Goal: Information Seeking & Learning: Compare options

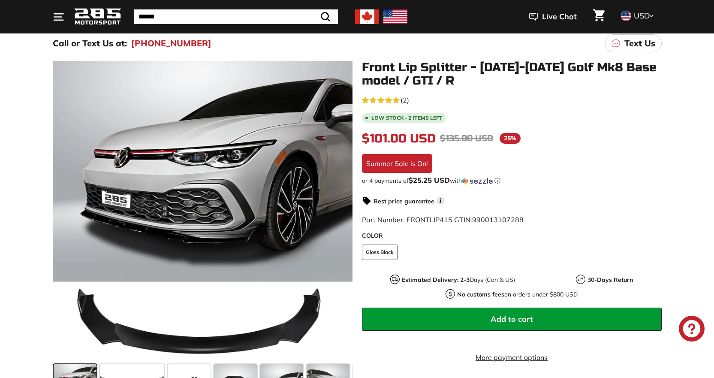
scroll to position [86, 0]
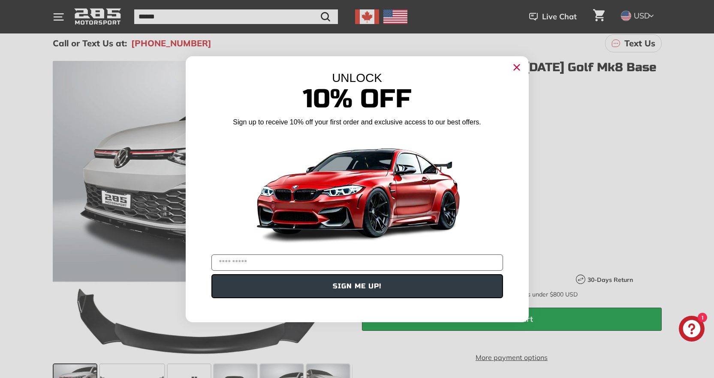
click at [517, 70] on circle "Close dialog" at bounding box center [516, 66] width 13 height 13
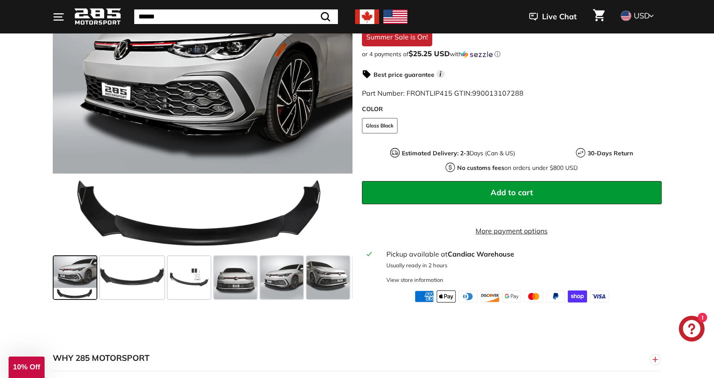
scroll to position [214, 0]
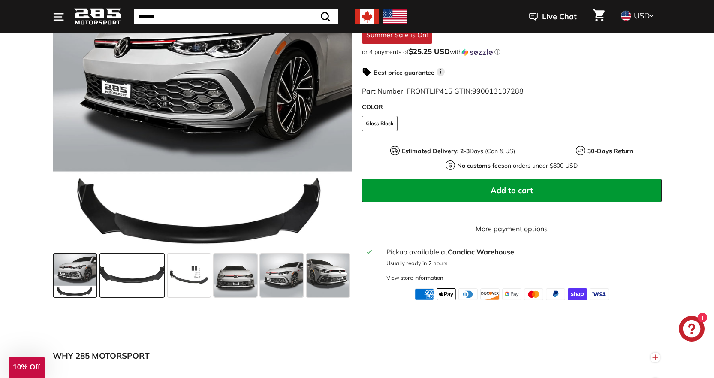
click at [120, 289] on span at bounding box center [132, 275] width 64 height 43
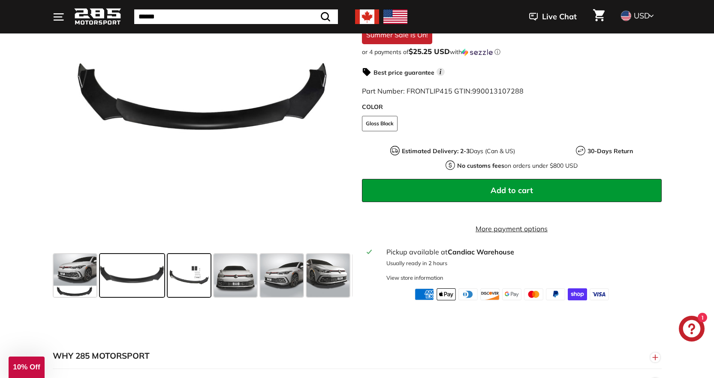
click at [178, 297] on span at bounding box center [189, 275] width 43 height 43
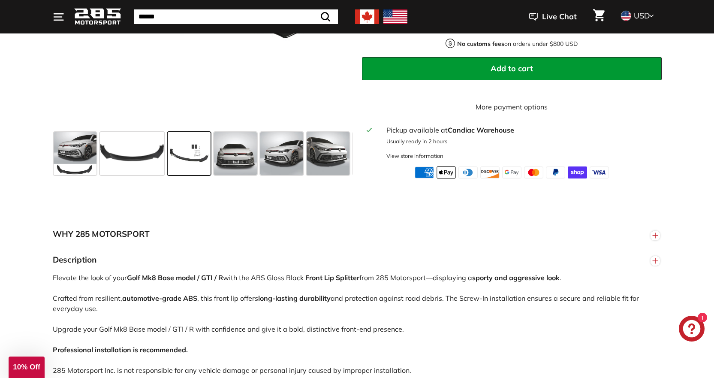
scroll to position [343, 0]
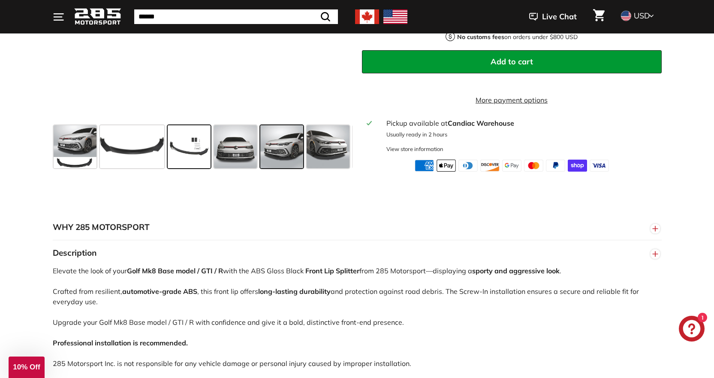
click at [291, 155] on span at bounding box center [281, 146] width 43 height 43
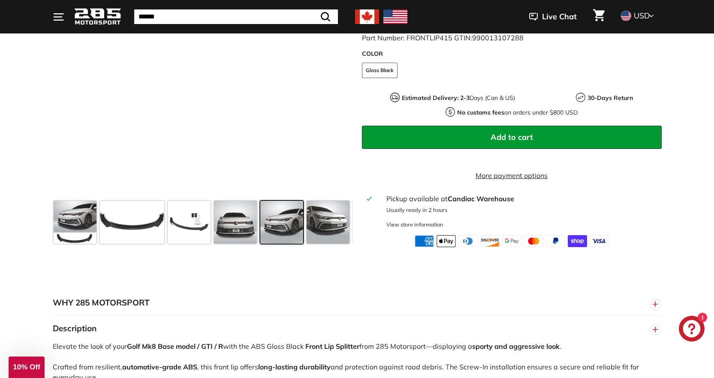
scroll to position [171, 0]
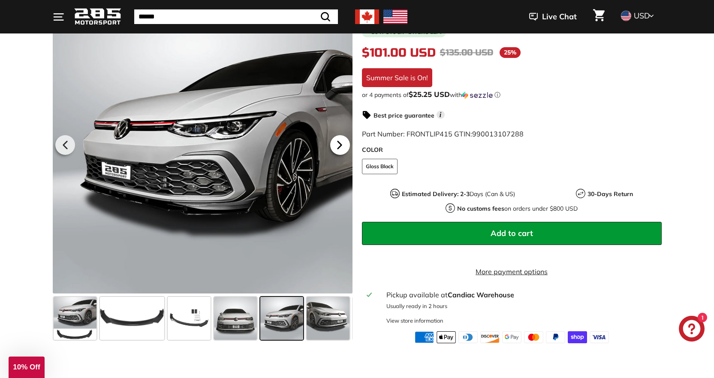
click at [335, 144] on icon at bounding box center [340, 145] width 20 height 20
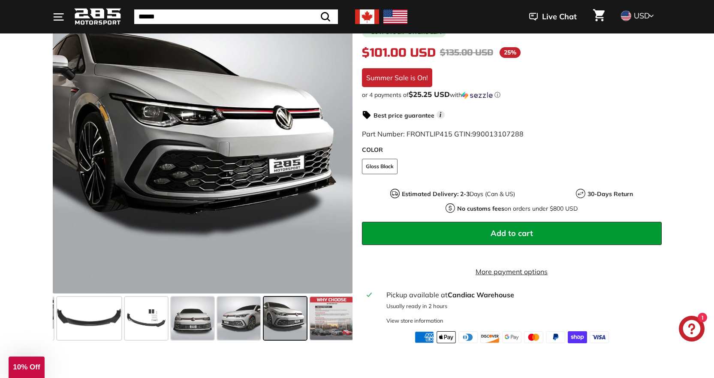
scroll to position [0, 45]
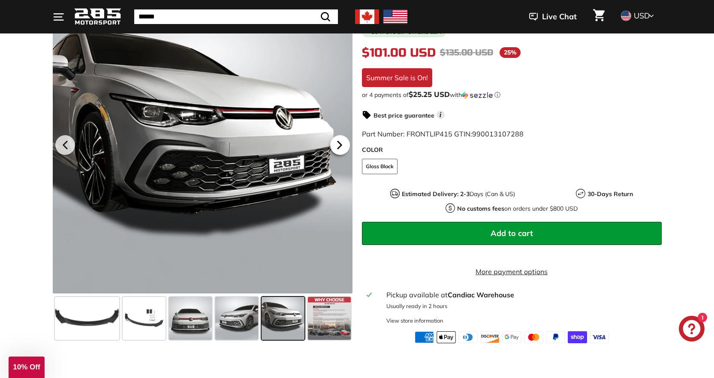
click at [341, 145] on icon at bounding box center [340, 145] width 20 height 20
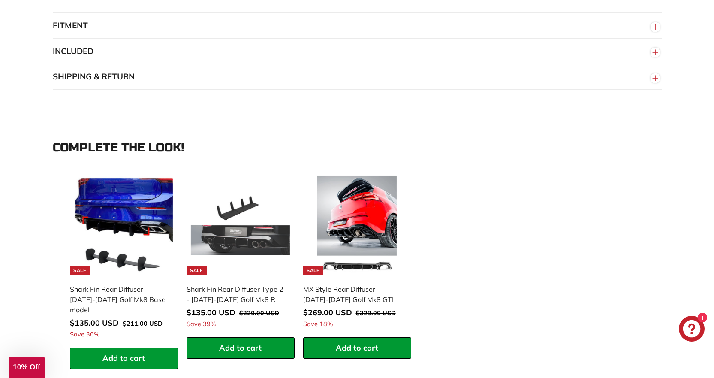
scroll to position [729, 0]
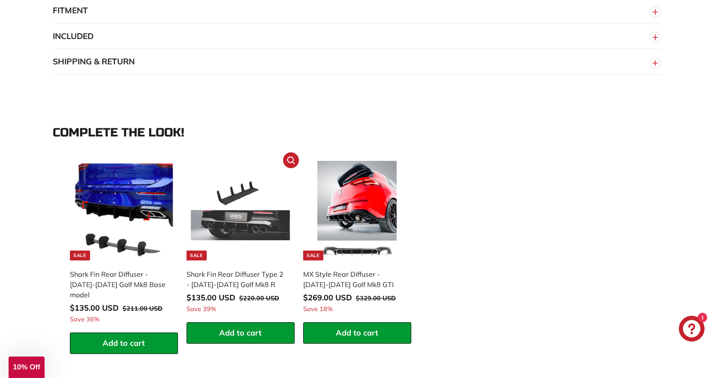
click at [234, 283] on div "Shark Fin Rear Diffuser Type 2 - [DATE]-[DATE] Golf Mk8 R" at bounding box center [235, 279] width 99 height 21
click at [111, 284] on div "Shark Fin Rear Diffuser - [DATE]-[DATE] Golf Mk8 Base model" at bounding box center [119, 284] width 99 height 31
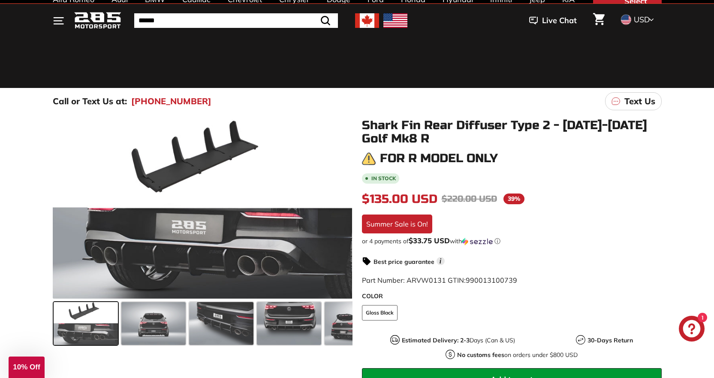
scroll to position [43, 0]
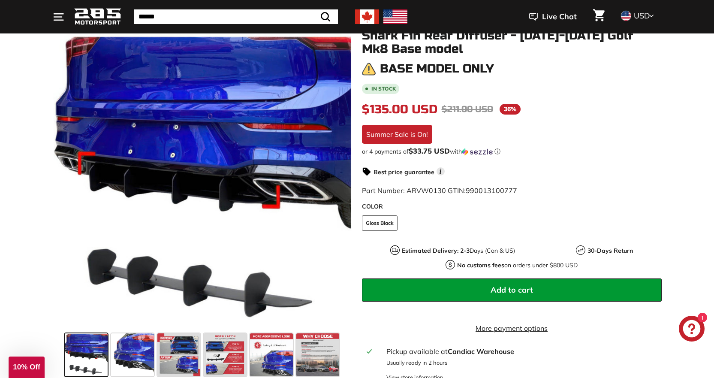
scroll to position [129, 0]
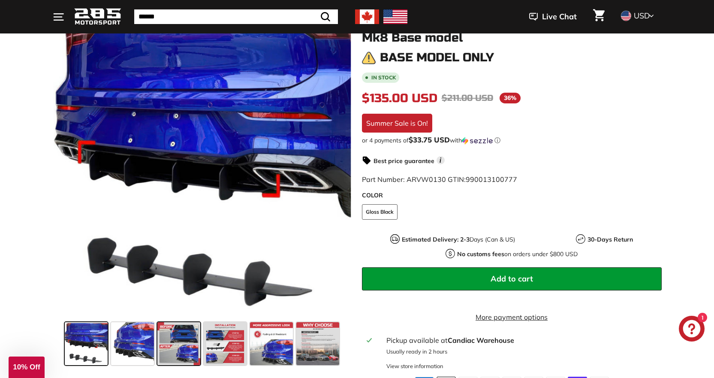
click at [172, 348] on span at bounding box center [178, 343] width 43 height 43
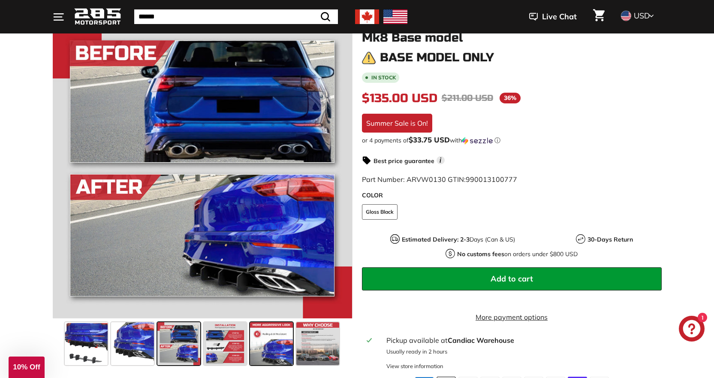
click at [262, 342] on span at bounding box center [271, 343] width 43 height 43
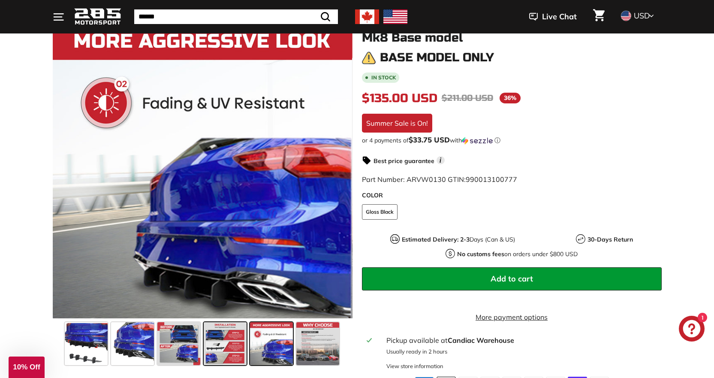
click at [230, 345] on span at bounding box center [225, 343] width 43 height 43
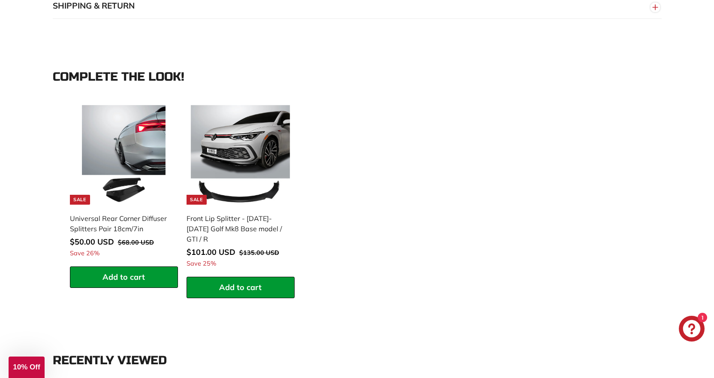
scroll to position [772, 0]
